Goal: Task Accomplishment & Management: Manage account settings

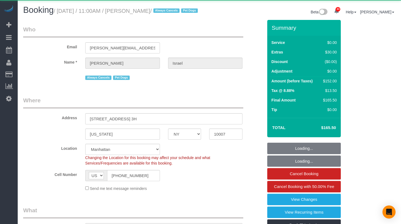
select select "NY"
select select "1"
select select "number:89"
select select "number:90"
select select "number:13"
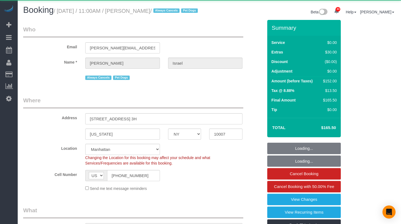
select select "number:6"
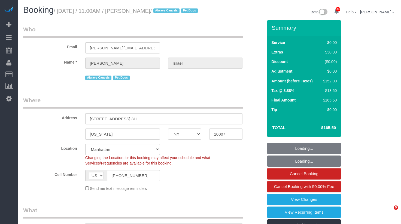
select select "spot1"
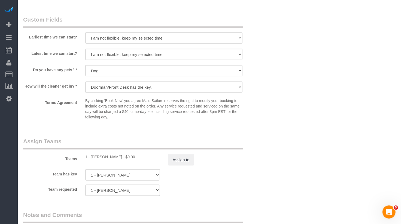
scroll to position [611, 0]
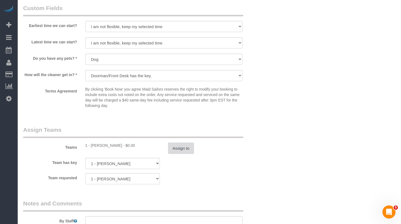
click at [176, 152] on button "Assign to" at bounding box center [181, 148] width 26 height 11
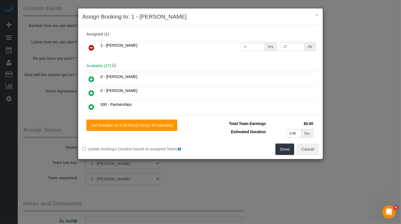
click at [91, 45] on icon at bounding box center [92, 47] width 6 height 7
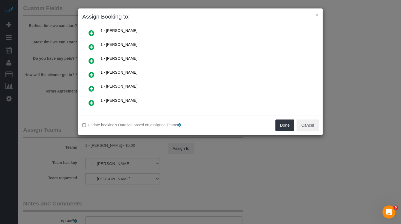
click at [91, 56] on link at bounding box center [91, 61] width 13 height 11
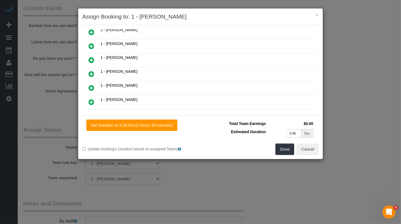
scroll to position [129, 0]
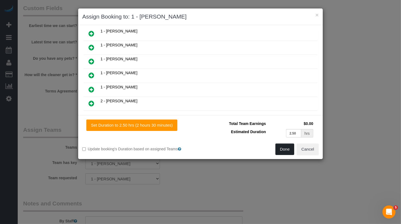
click at [290, 149] on button "Done" at bounding box center [284, 148] width 19 height 11
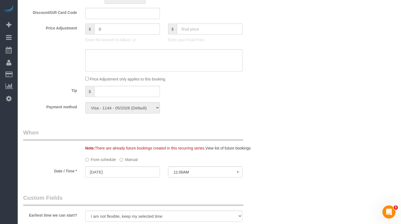
scroll to position [0, 0]
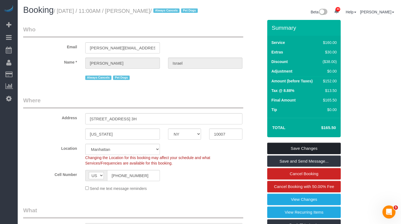
click at [302, 153] on link "Save Changes" at bounding box center [304, 148] width 74 height 11
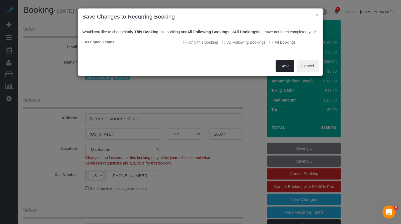
click at [284, 71] on button "Save" at bounding box center [285, 65] width 19 height 11
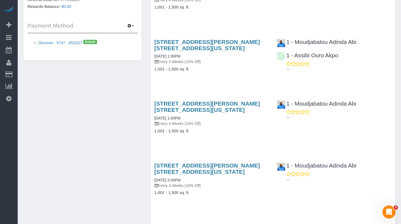
scroll to position [355, 0]
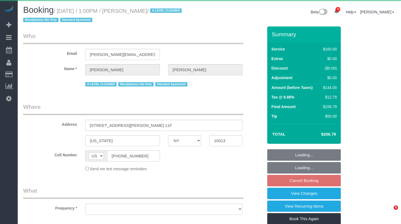
select select "NY"
select select "object:1063"
select select "spot2"
select select "number:89"
select select "number:90"
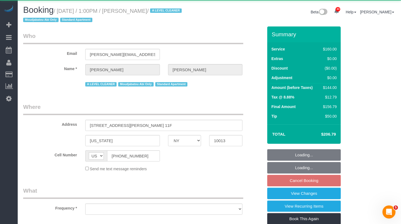
select select "number:15"
select select "number:6"
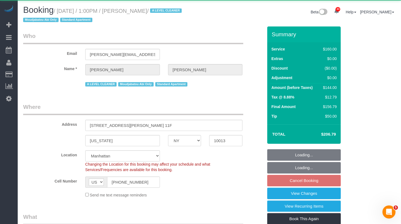
select select "string:stripe-pm_1JYag04VGloSiKo7UDbI4bLh"
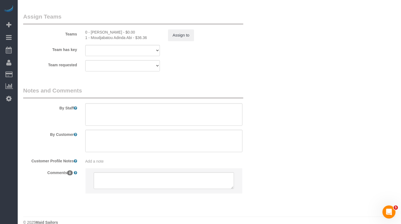
scroll to position [624, 0]
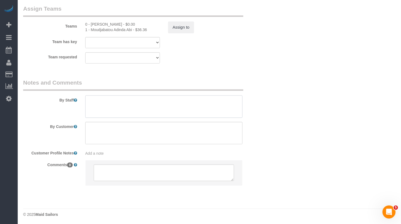
click at [131, 110] on textarea at bounding box center [163, 106] width 157 height 22
paste textarea "653 Euclid Ave brooklyn , Newyork , NY 11208"
drag, startPoint x: 182, startPoint y: 101, endPoint x: 51, endPoint y: 102, distance: 130.5
click at [51, 101] on div "By Staff" at bounding box center [143, 97] width 248 height 39
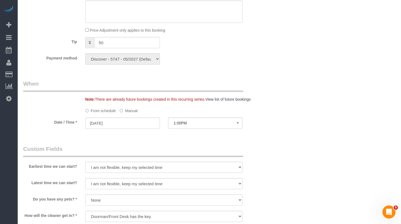
scroll to position [0, 0]
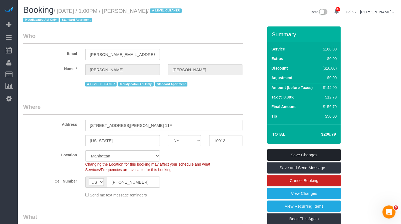
type textarea "TRAINEE: Portia lease do not enter without your trainer"
click at [287, 155] on link "Save Changes" at bounding box center [304, 154] width 74 height 11
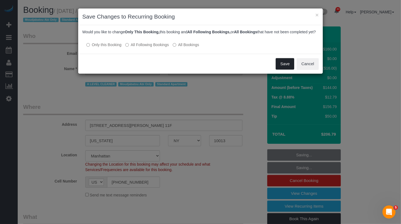
click at [289, 67] on button "Save" at bounding box center [285, 63] width 19 height 11
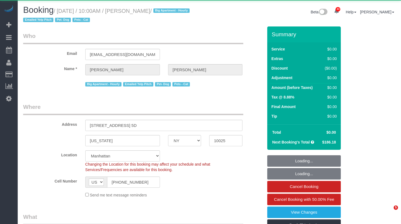
select select "NY"
select select "object:944"
select select "2"
select select "spot1"
select select "number:57"
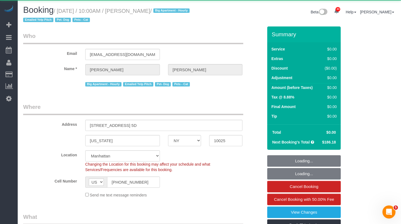
select select "number:72"
select select "number:14"
select select "number:5"
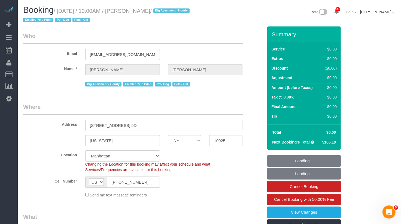
select select "object:1522"
select select "string:stripe-pm_1Rizrv4VGloSiKo7XS70dTnu"
drag, startPoint x: 192, startPoint y: 10, endPoint x: 143, endPoint y: 11, distance: 49.3
click at [143, 11] on small "/ September 26, 2025 / 10:00AM / Caroline Williamson / Big Apartment - Hourly E…" at bounding box center [107, 15] width 168 height 15
copy small "Caroline Williamson"
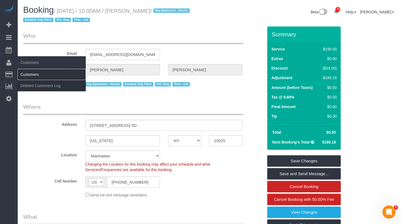
click at [33, 74] on link "Customers" at bounding box center [52, 74] width 68 height 11
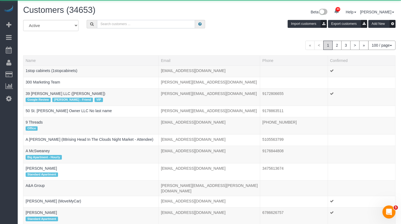
click at [114, 25] on input "text" at bounding box center [146, 24] width 98 height 8
paste input "Caroline Williamson"
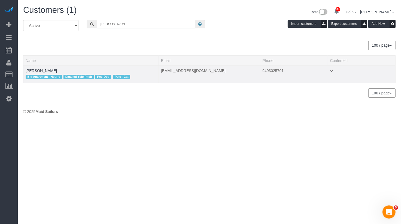
type input "Caroline Williamson"
click at [54, 65] on td "Caroline Williamson Big Apartment - Hourly Emailed Yelp Pitch Pet- Dog Pets - C…" at bounding box center [90, 73] width 135 height 17
click at [54, 68] on link "Caroline Williamson" at bounding box center [41, 70] width 31 height 4
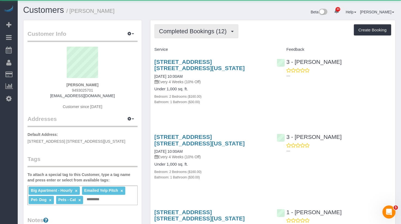
click at [180, 30] on span "Completed Bookings (12)" at bounding box center [194, 31] width 70 height 7
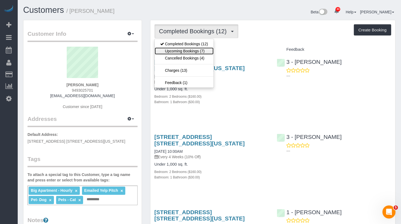
click at [180, 47] on link "Upcoming Bookings (7)" at bounding box center [184, 50] width 59 height 7
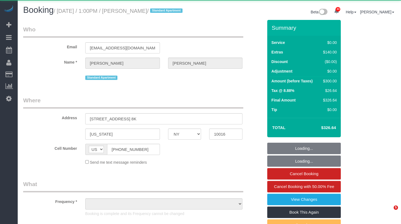
select select "NY"
select select "object:1078"
select select "1"
select select "spot1"
select select "number:89"
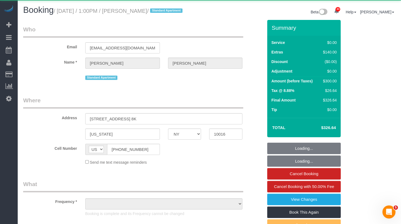
select select "number:73"
select select "number:15"
select select "number:6"
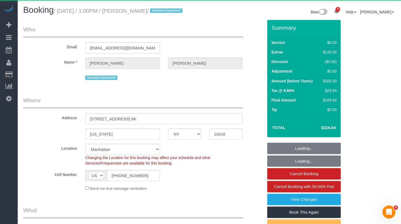
select select "string:stripe-pm_1SAu2Y4VGloSiKo73BCX13uq"
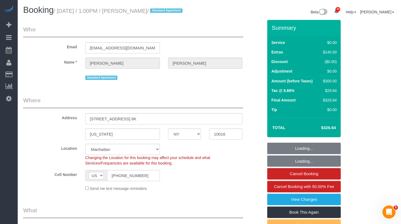
drag, startPoint x: 180, startPoint y: 10, endPoint x: 139, endPoint y: 10, distance: 41.1
click at [139, 10] on small "/ [DATE] / 1:00PM / [PERSON_NAME] / Standard Apartment" at bounding box center [119, 11] width 131 height 6
copy small "[PERSON_NAME]"
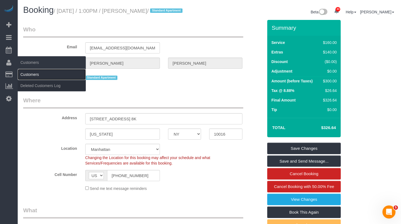
click at [33, 74] on link "Customers" at bounding box center [52, 74] width 68 height 11
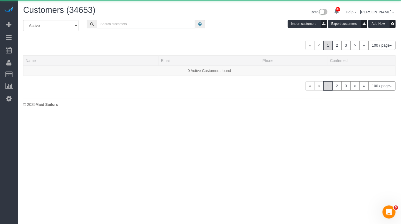
click at [141, 23] on input "text" at bounding box center [146, 24] width 98 height 8
paste input "[PERSON_NAME]"
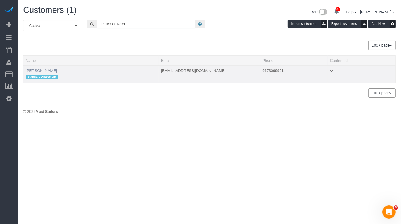
type input "[PERSON_NAME]"
click at [47, 69] on link "[PERSON_NAME]" at bounding box center [41, 70] width 31 height 4
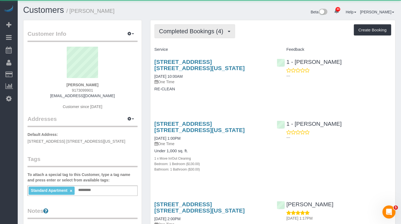
click at [192, 26] on button "Completed Bookings (4)" at bounding box center [194, 31] width 81 height 14
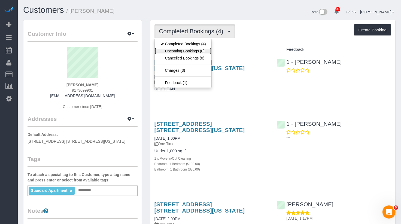
click at [187, 50] on link "Upcoming Bookings (0)" at bounding box center [183, 50] width 57 height 7
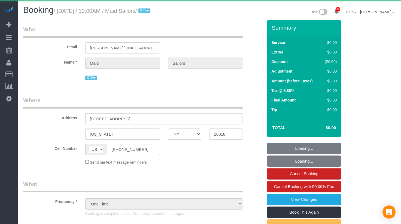
select select "NY"
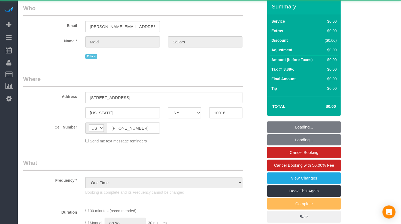
select select "number:89"
select select "number:90"
select select "number:15"
select select "number:5"
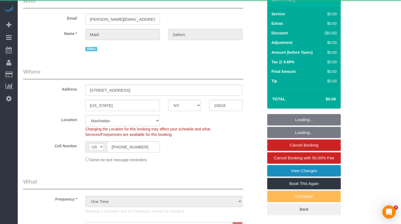
select select "object:1096"
select select "spot1"
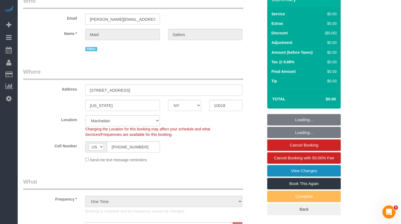
scroll to position [47, 0]
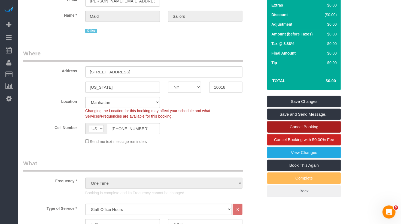
click at [305, 125] on link "Cancel Booking" at bounding box center [304, 126] width 74 height 11
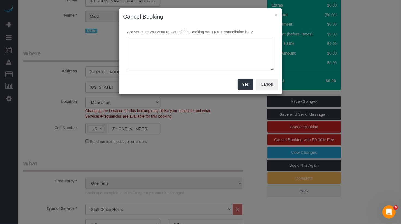
click at [235, 55] on textarea at bounding box center [200, 53] width 147 height 33
